Goal: Task Accomplishment & Management: Manage account settings

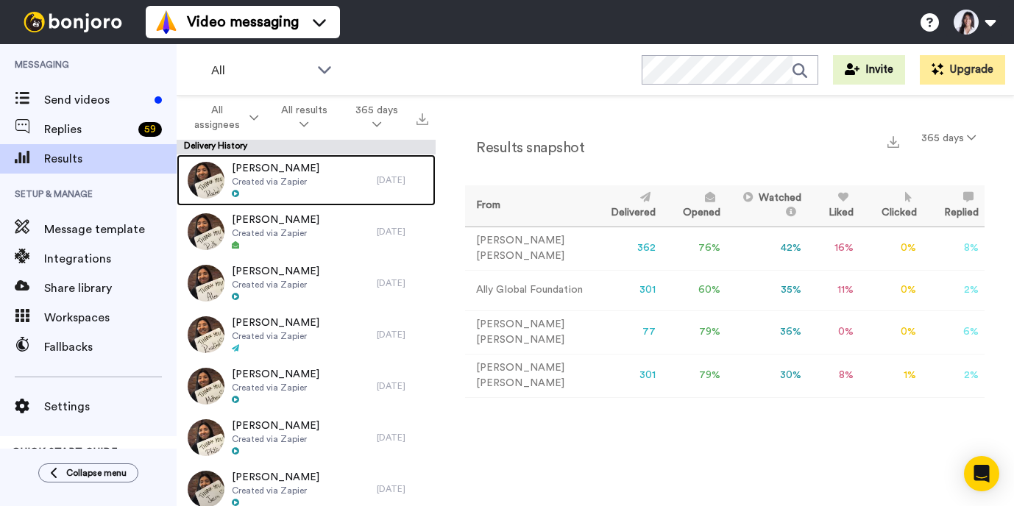
click at [292, 183] on span "Created via Zapier" at bounding box center [276, 182] width 88 height 12
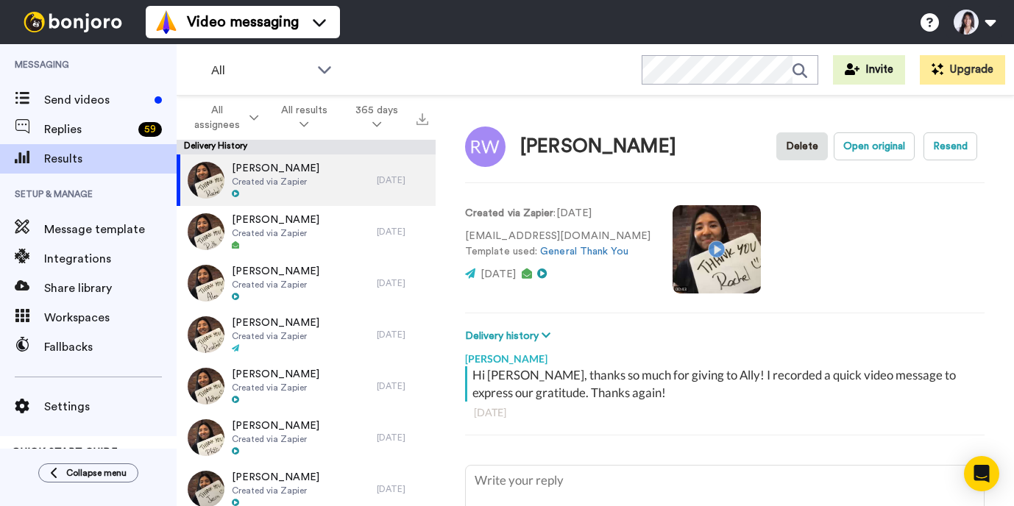
click at [695, 252] on video at bounding box center [716, 249] width 88 height 88
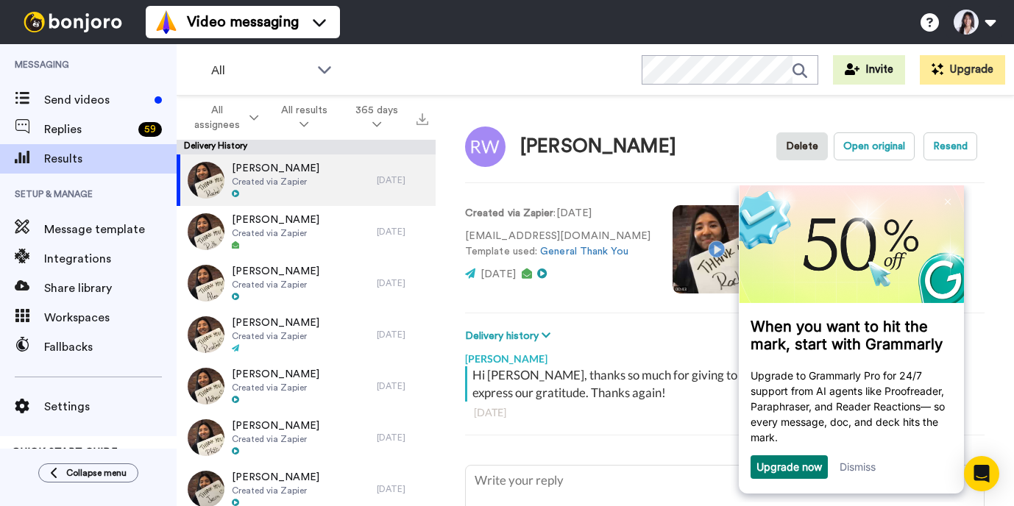
click at [865, 467] on link "Dismiss" at bounding box center [857, 467] width 36 height 13
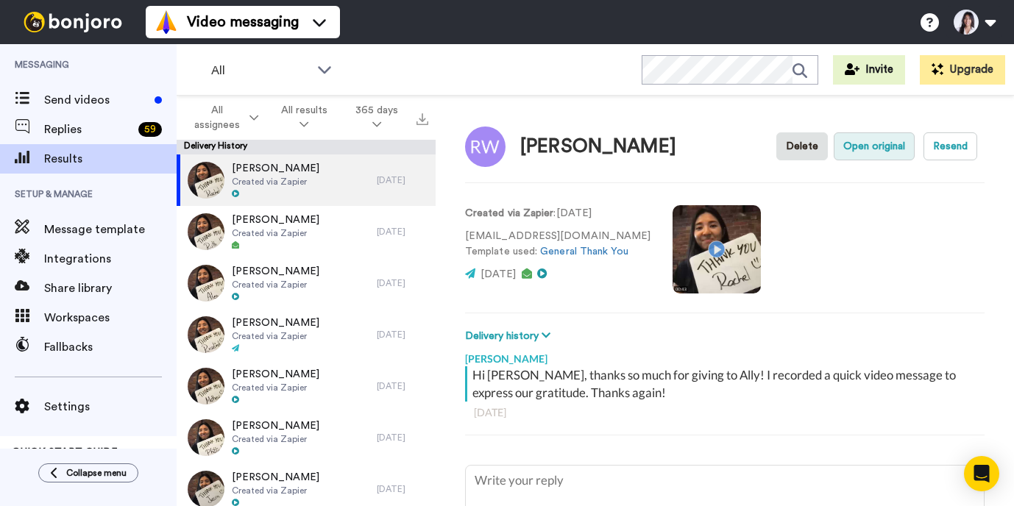
click at [882, 148] on button "Open original" at bounding box center [874, 146] width 81 height 28
type textarea "x"
